Goal: Task Accomplishment & Management: Manage account settings

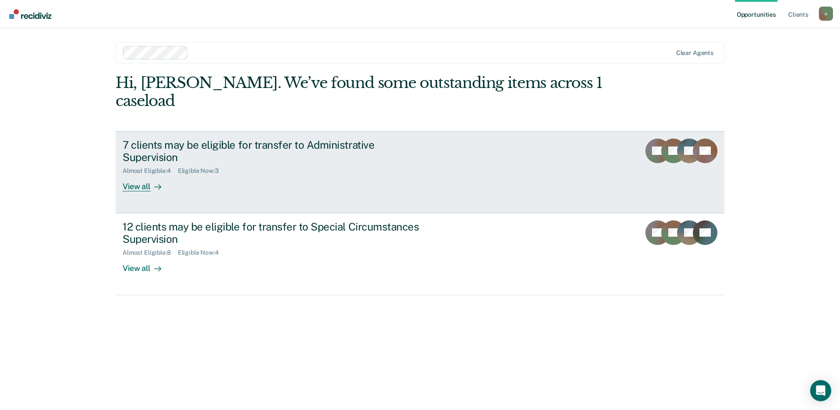
click at [197, 167] on div "Eligible Now : 3" at bounding box center [202, 170] width 48 height 7
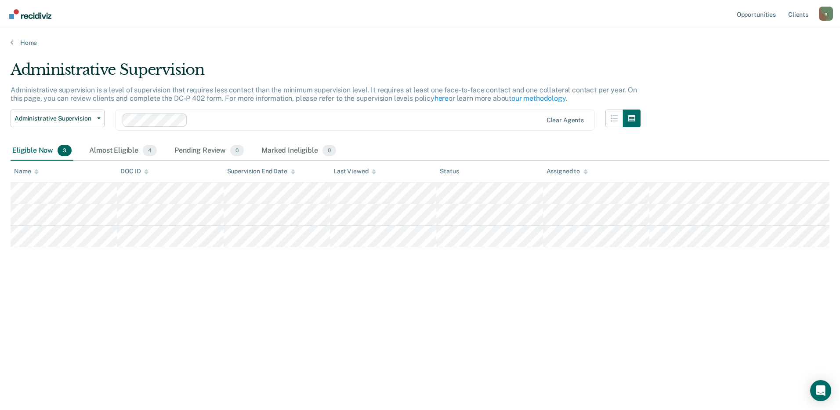
click at [764, 126] on div "Administrative Supervision Administrative supervision is a level of supervision…" at bounding box center [420, 202] width 819 height 283
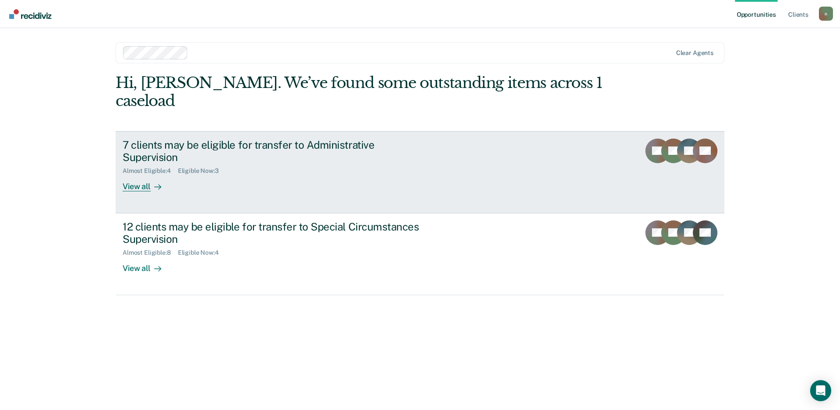
click at [680, 135] on icon at bounding box center [689, 145] width 29 height 20
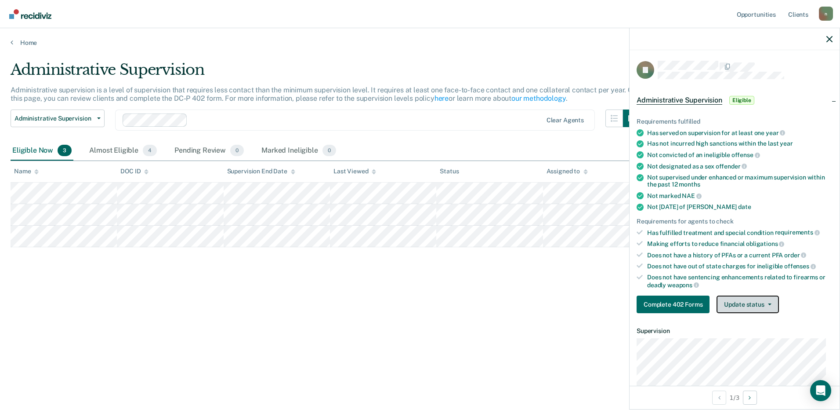
click at [751, 297] on button "Update status" at bounding box center [748, 304] width 62 height 18
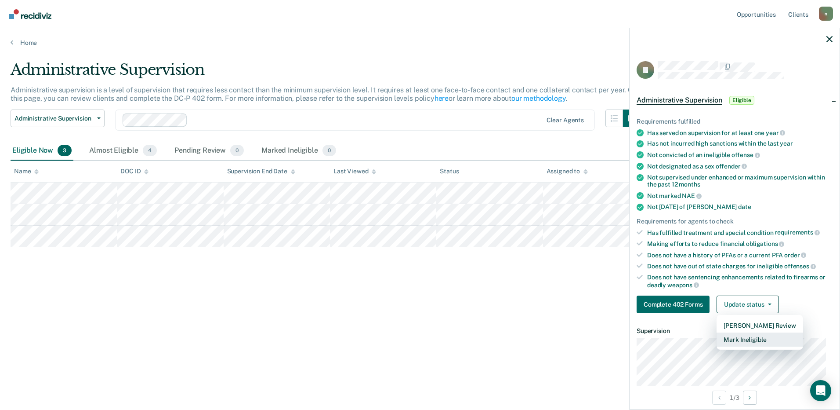
click at [755, 338] on button "Mark Ineligible" at bounding box center [760, 339] width 86 height 14
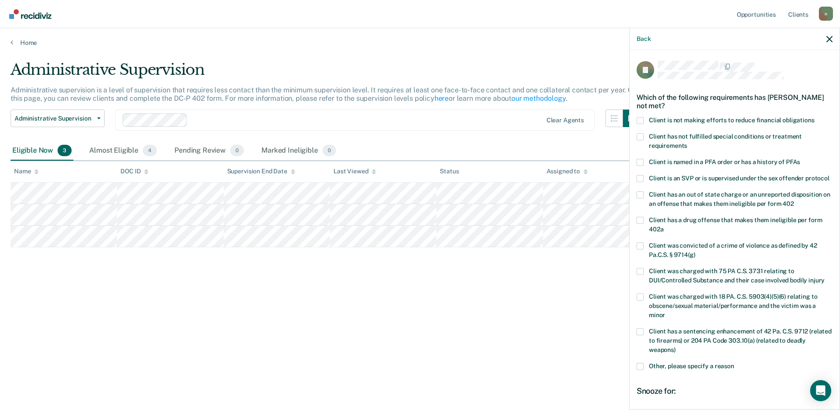
click at [657, 134] on span "Client has not fulfilled special conditions or treatment requirements" at bounding box center [725, 141] width 153 height 16
click at [687, 142] on input "Client has not fulfilled special conditions or treatment requirements" at bounding box center [687, 142] width 0 height 0
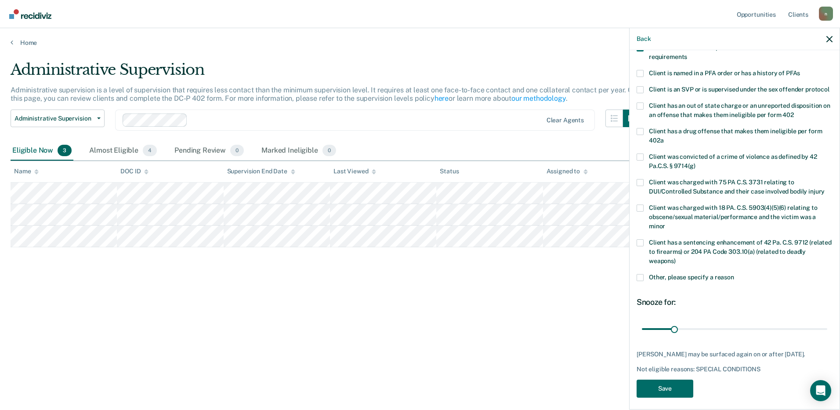
scroll to position [110, 0]
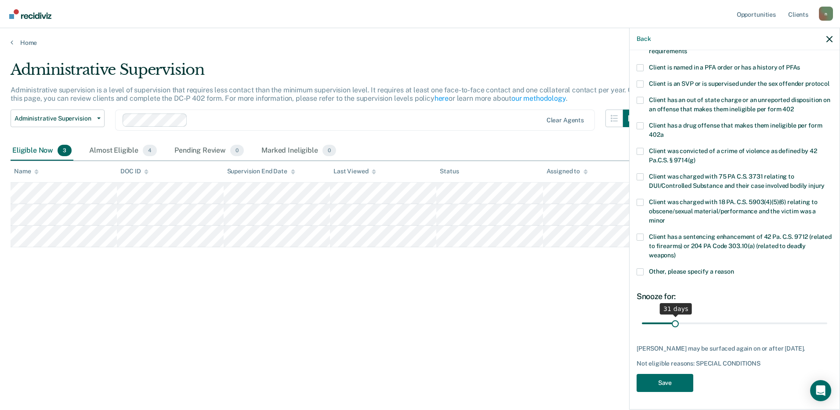
type input "30"
click at [674, 316] on input "range" at bounding box center [734, 322] width 185 height 15
click at [673, 381] on button "Save" at bounding box center [665, 383] width 57 height 18
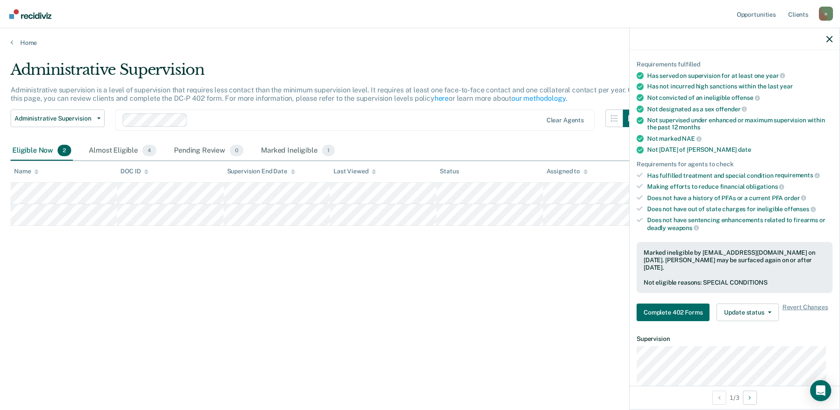
scroll to position [0, 0]
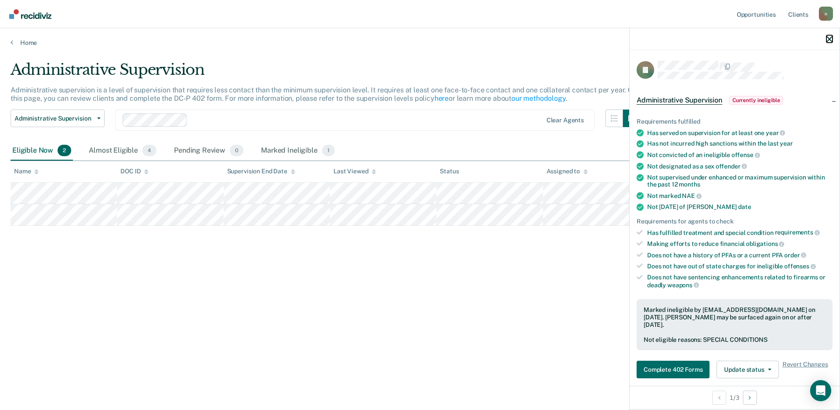
click at [828, 41] on icon "button" at bounding box center [830, 39] width 6 height 6
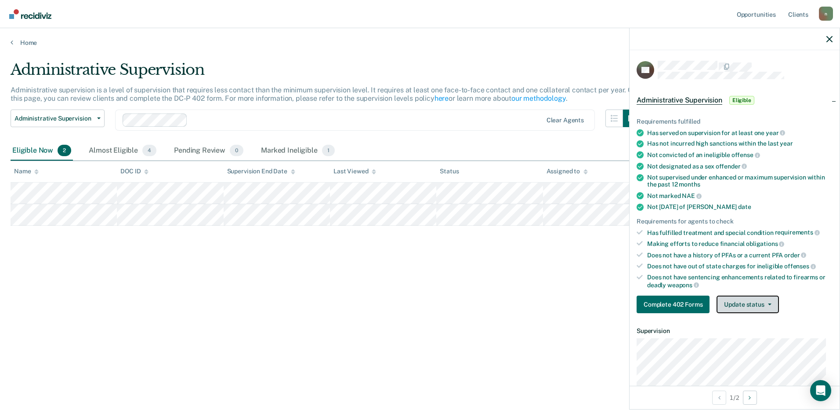
click at [753, 305] on button "Update status" at bounding box center [748, 304] width 62 height 18
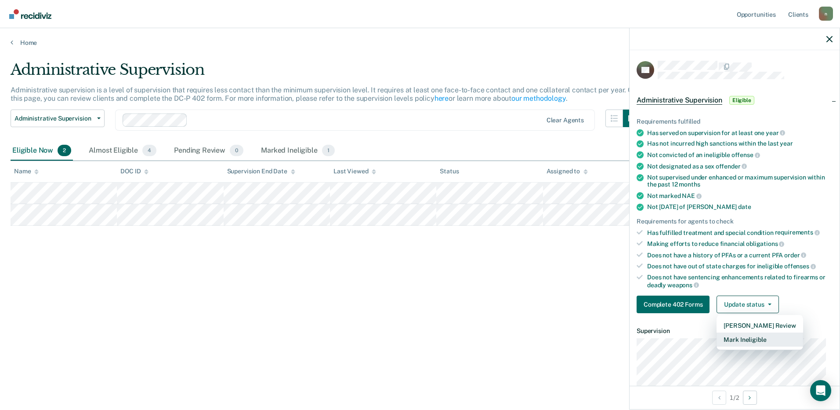
click at [749, 338] on button "Mark Ineligible" at bounding box center [760, 339] width 86 height 14
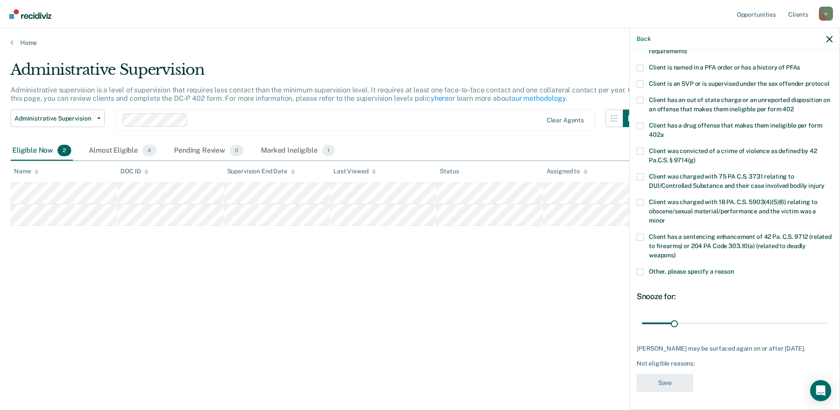
scroll to position [110, 0]
click at [639, 268] on span at bounding box center [640, 271] width 7 height 7
click at [734, 268] on input "Other, please specify a reason" at bounding box center [734, 268] width 0 height 0
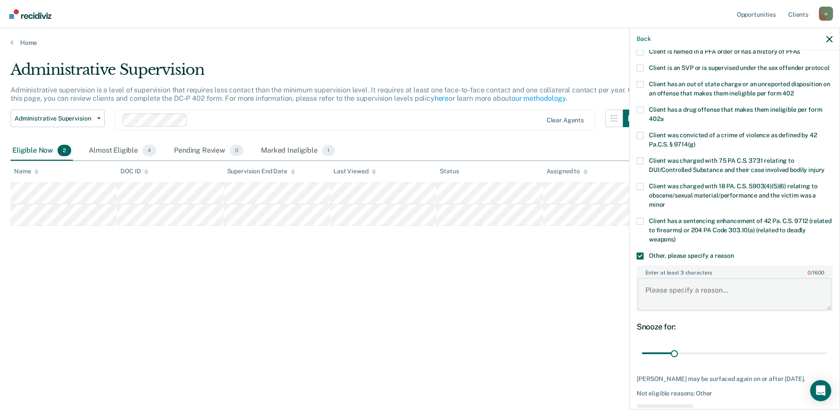
click at [680, 297] on textarea "Enter at least 3 characters 0 / 1600" at bounding box center [735, 294] width 194 height 33
click at [708, 298] on textarea "Offender has open charges in Forest County PA" at bounding box center [735, 294] width 194 height 33
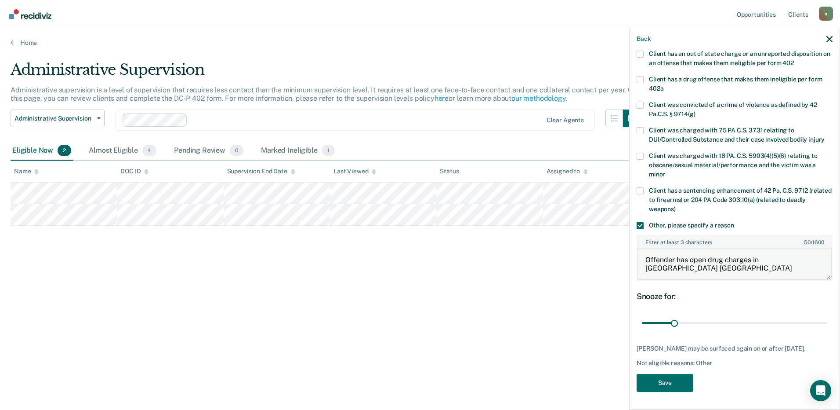
scroll to position [156, 0]
type textarea "Offender has open drug charges in Forest County PA"
drag, startPoint x: 673, startPoint y: 316, endPoint x: 731, endPoint y: 318, distance: 58.1
type input "90"
click at [731, 318] on input "range" at bounding box center [734, 322] width 185 height 15
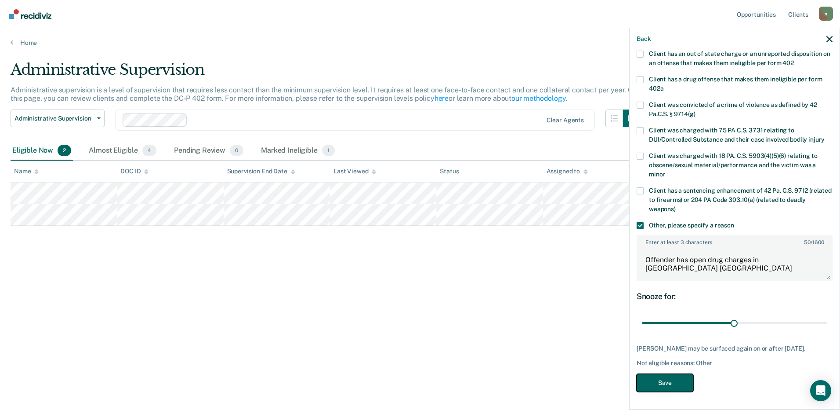
drag, startPoint x: 658, startPoint y: 378, endPoint x: 690, endPoint y: 270, distance: 112.2
click at [690, 270] on div "BG Which of the following requirements has Benjamin Gilbert not met? Client is …" at bounding box center [735, 158] width 196 height 477
click at [682, 382] on button "Save" at bounding box center [665, 383] width 57 height 18
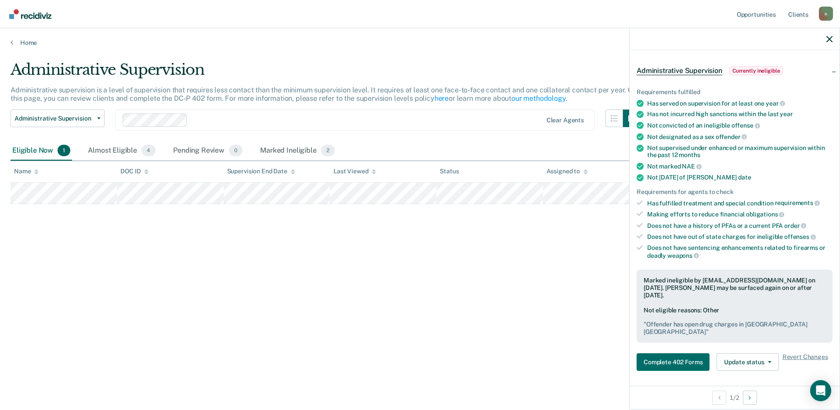
scroll to position [25, 0]
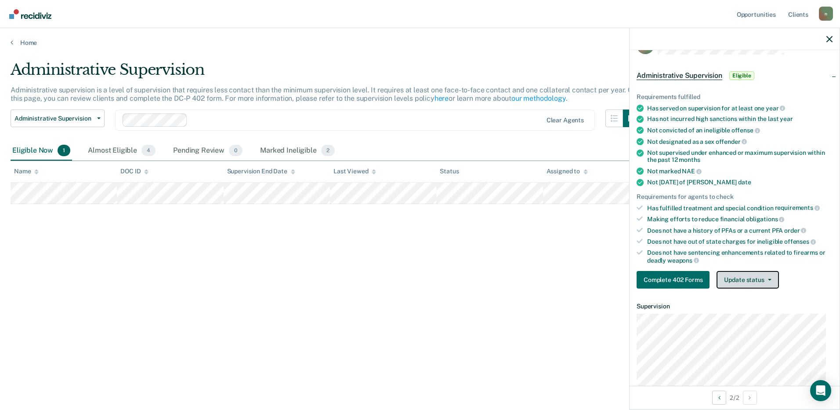
click at [751, 275] on button "Update status" at bounding box center [748, 280] width 62 height 18
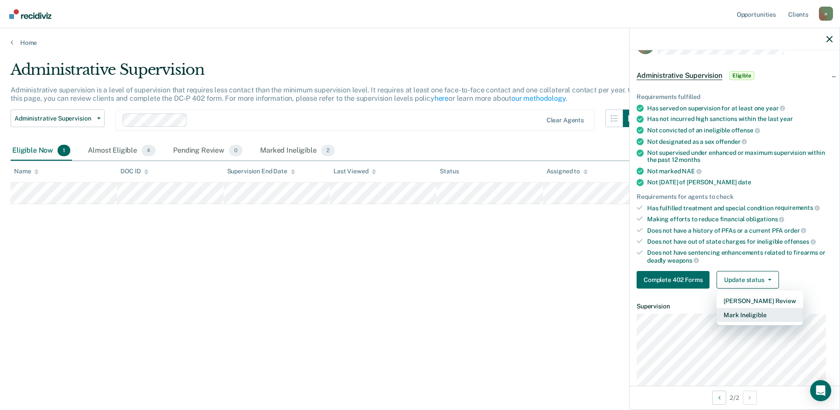
click at [755, 316] on button "Mark Ineligible" at bounding box center [760, 315] width 86 height 14
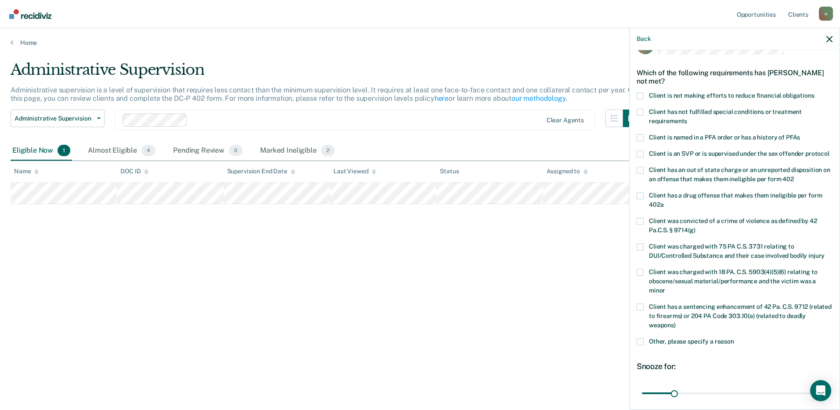
click at [641, 111] on span at bounding box center [640, 112] width 7 height 7
click at [687, 118] on input "Client has not fulfilled special conditions or treatment requirements" at bounding box center [687, 118] width 0 height 0
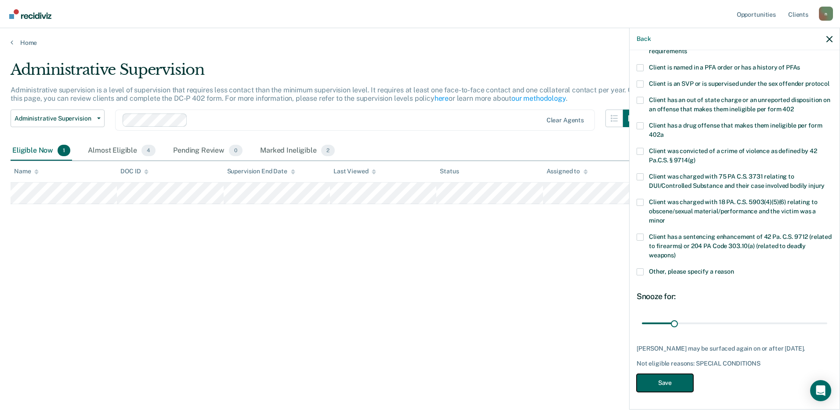
click at [673, 386] on button "Save" at bounding box center [665, 383] width 57 height 18
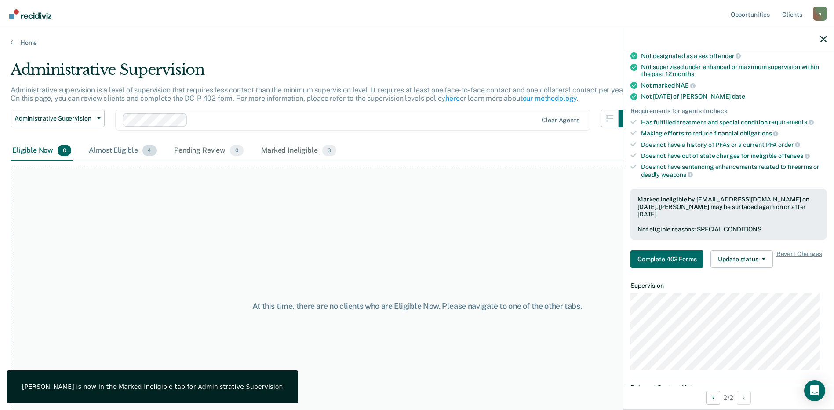
click at [127, 151] on div "Almost Eligible 4" at bounding box center [122, 150] width 71 height 19
